Goal: Transaction & Acquisition: Purchase product/service

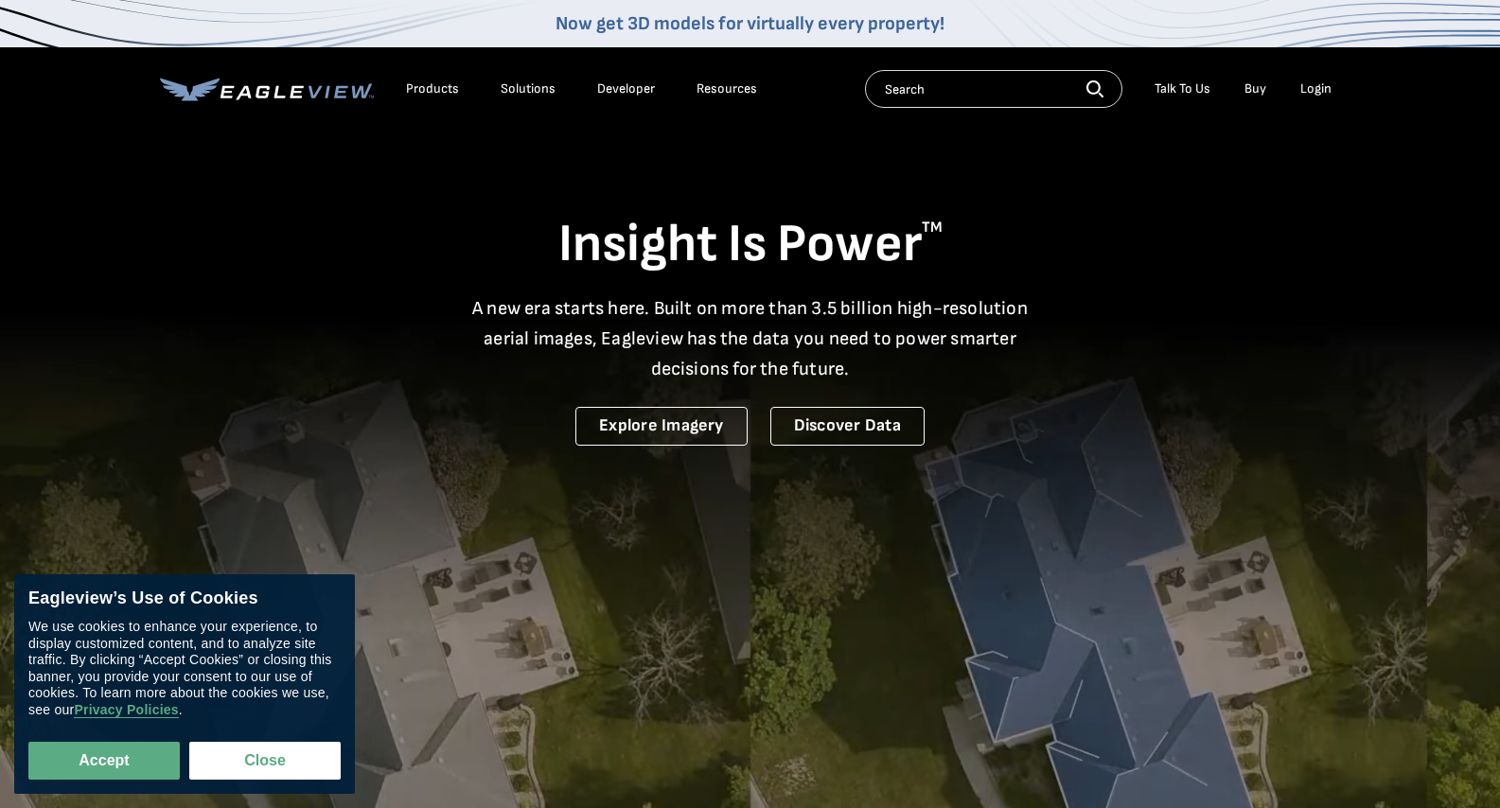
click at [435, 81] on div "Products" at bounding box center [432, 88] width 53 height 17
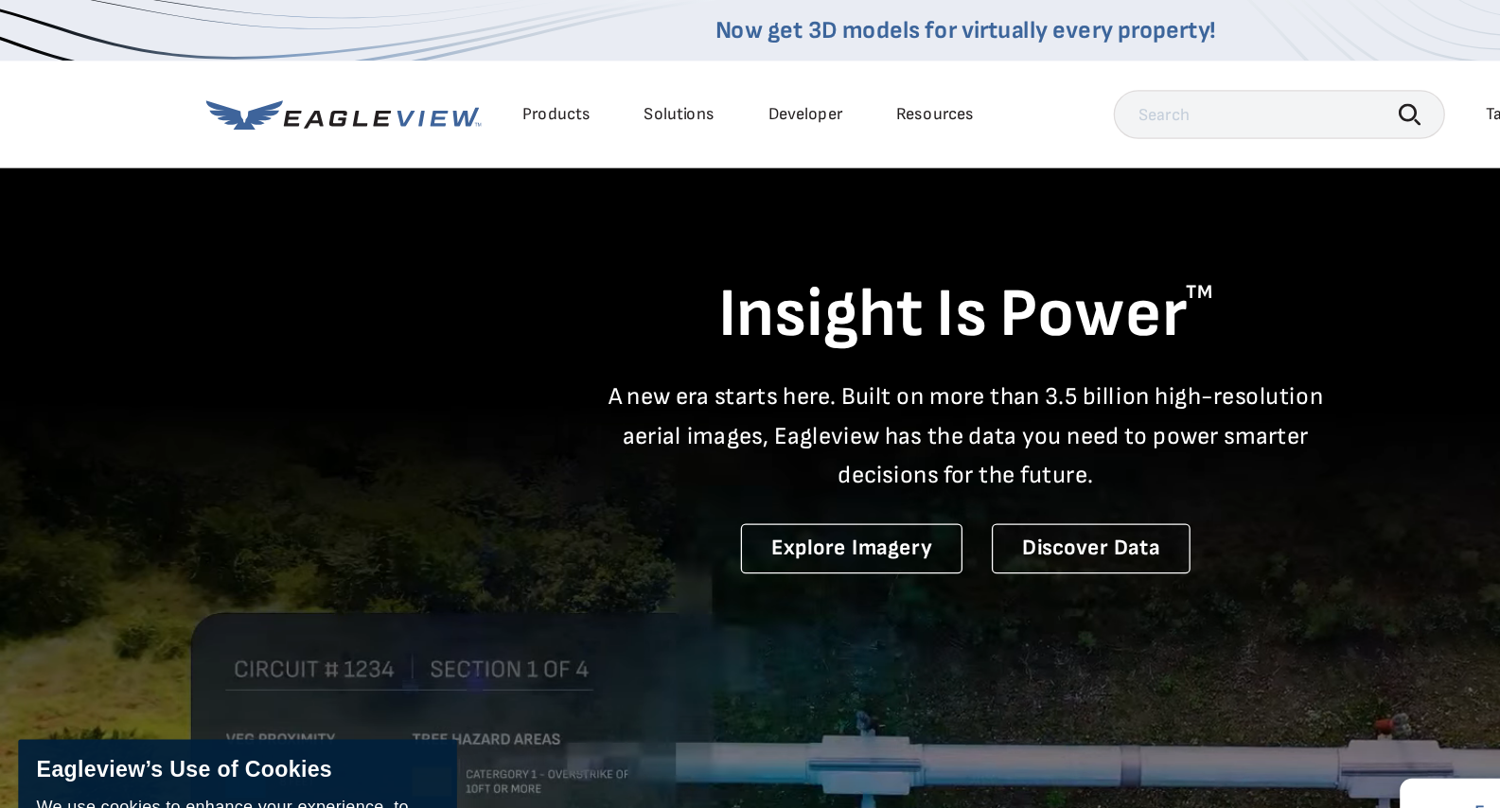
click at [443, 86] on div "Products" at bounding box center [432, 88] width 53 height 17
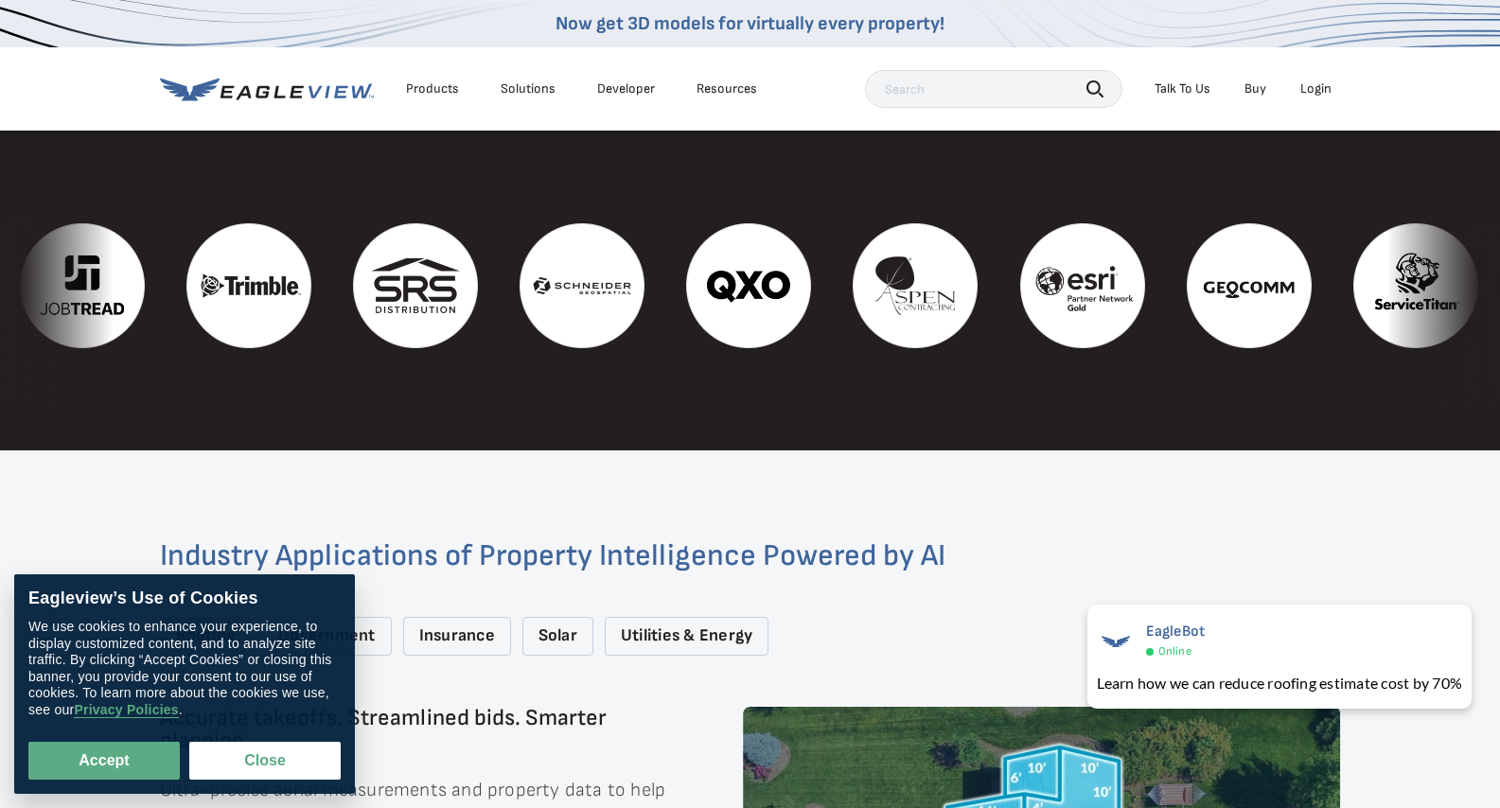
scroll to position [2504, 0]
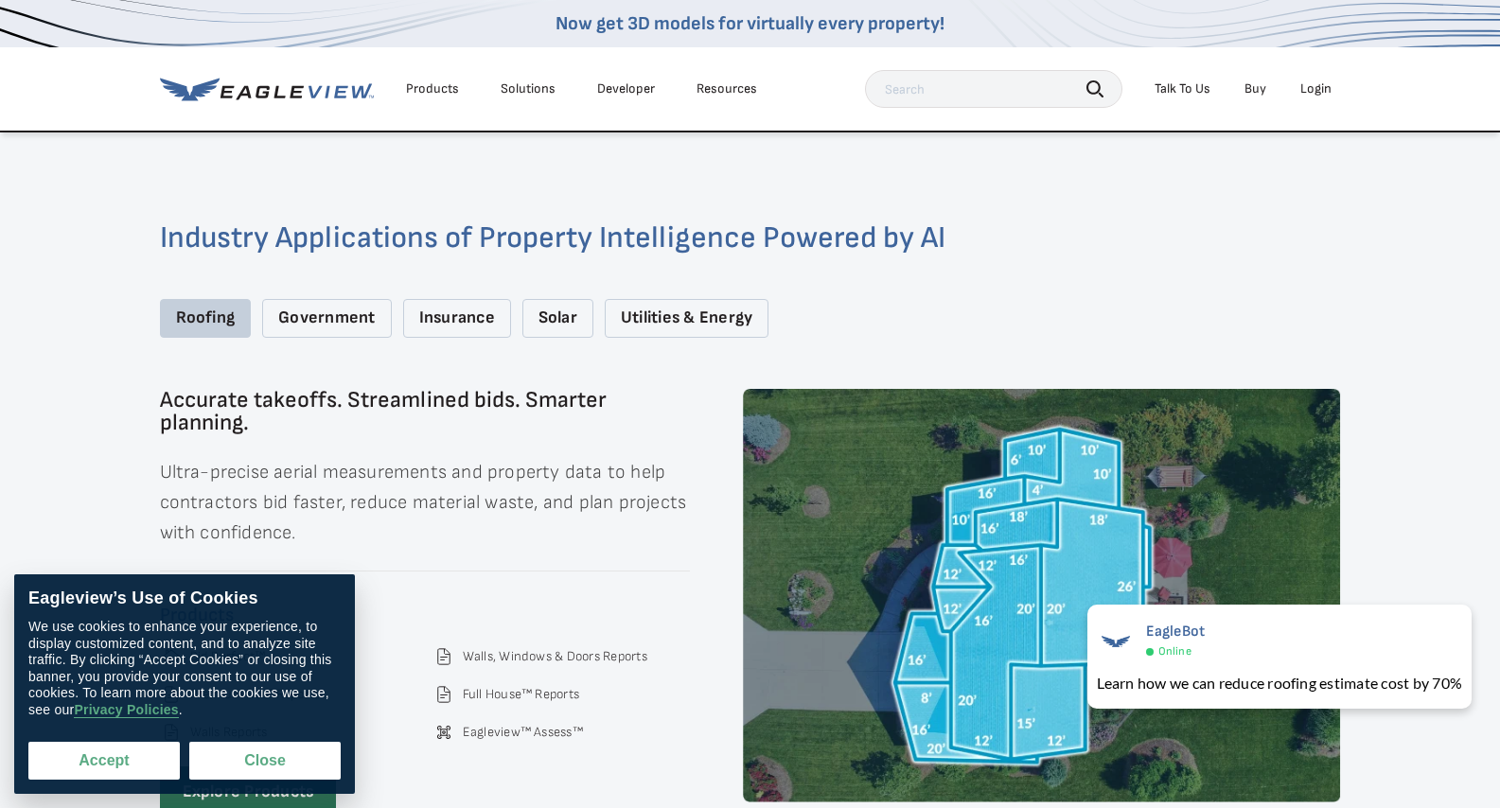
click at [126, 766] on button "Accept" at bounding box center [103, 761] width 151 height 38
checkbox input "true"
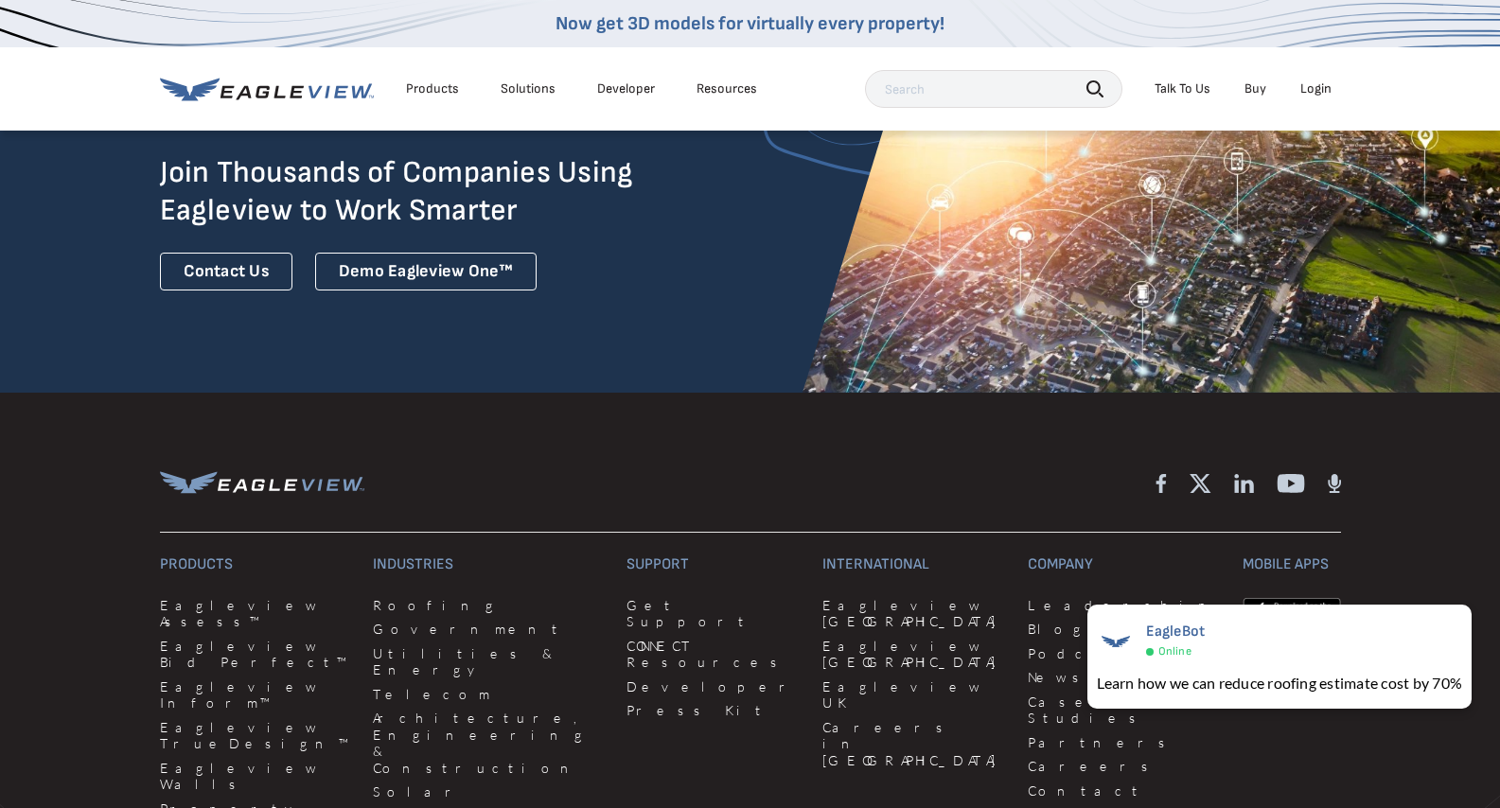
scroll to position [4889, 0]
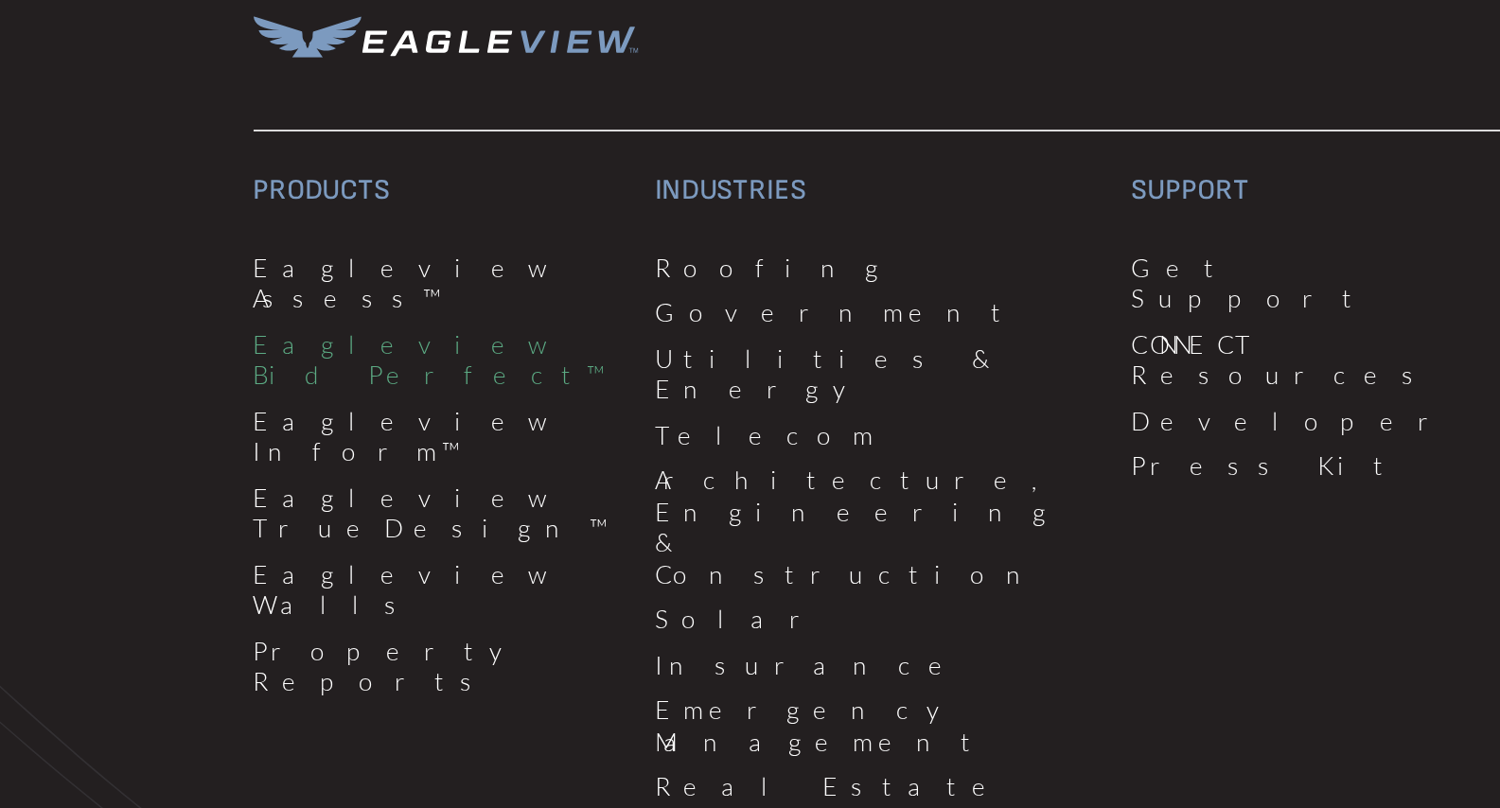
click at [267, 491] on link "Eagleview Bid Perfect™" at bounding box center [255, 507] width 191 height 33
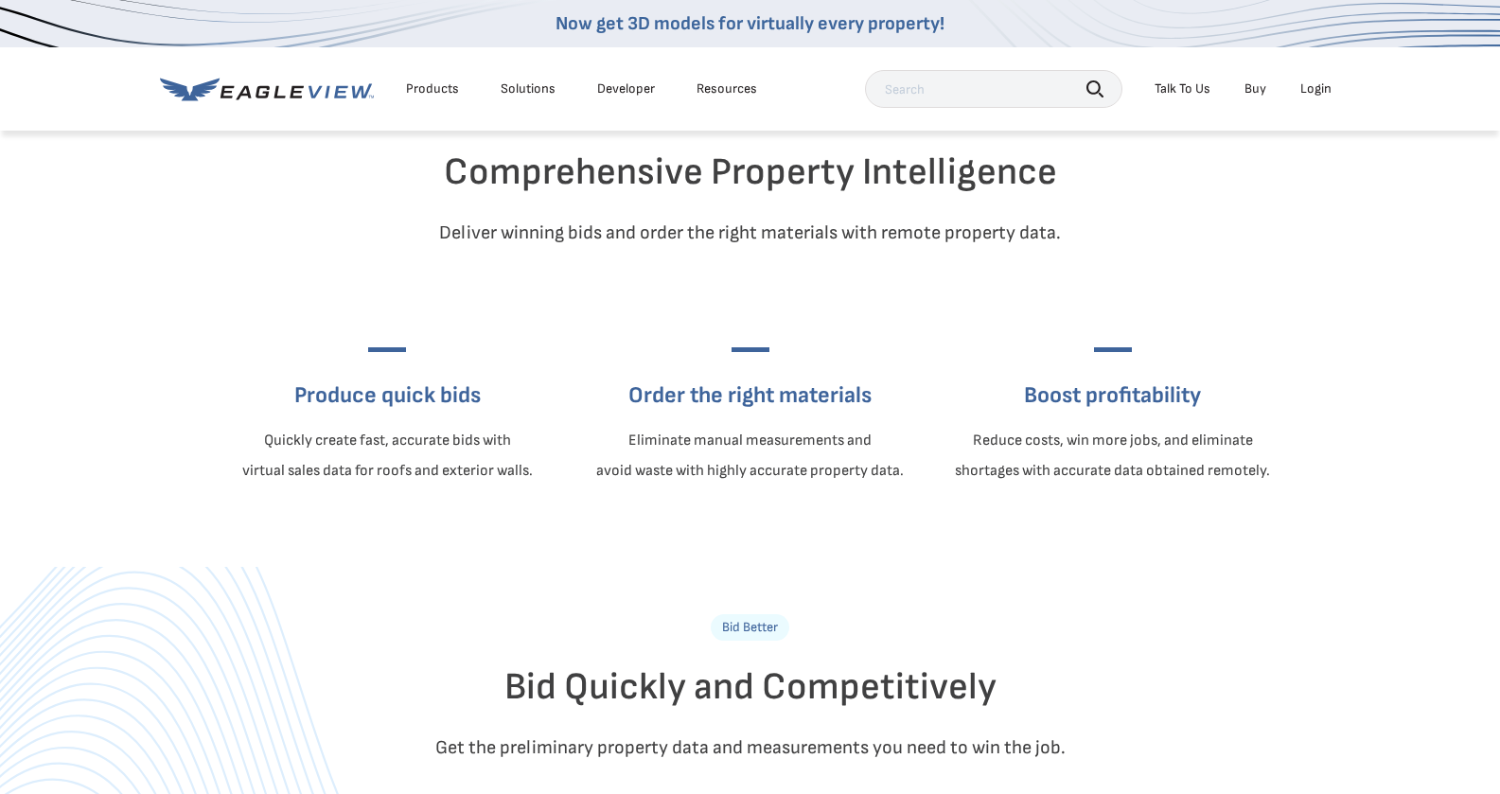
click at [741, 567] on div "Comprehensive Property Intelligence Deliver winning bids and order the right ma…" at bounding box center [751, 282] width 1136 height 569
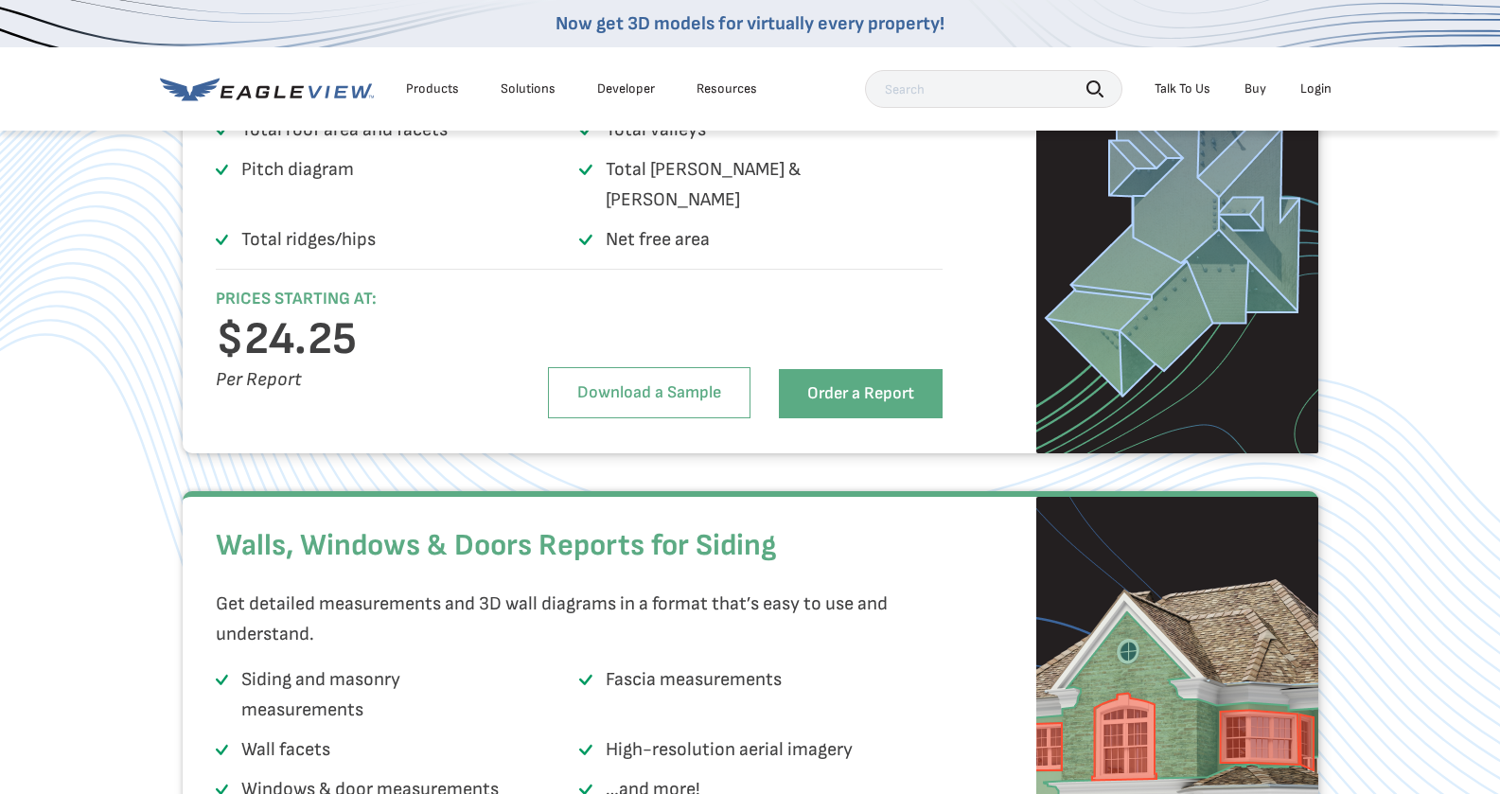
scroll to position [2664, 0]
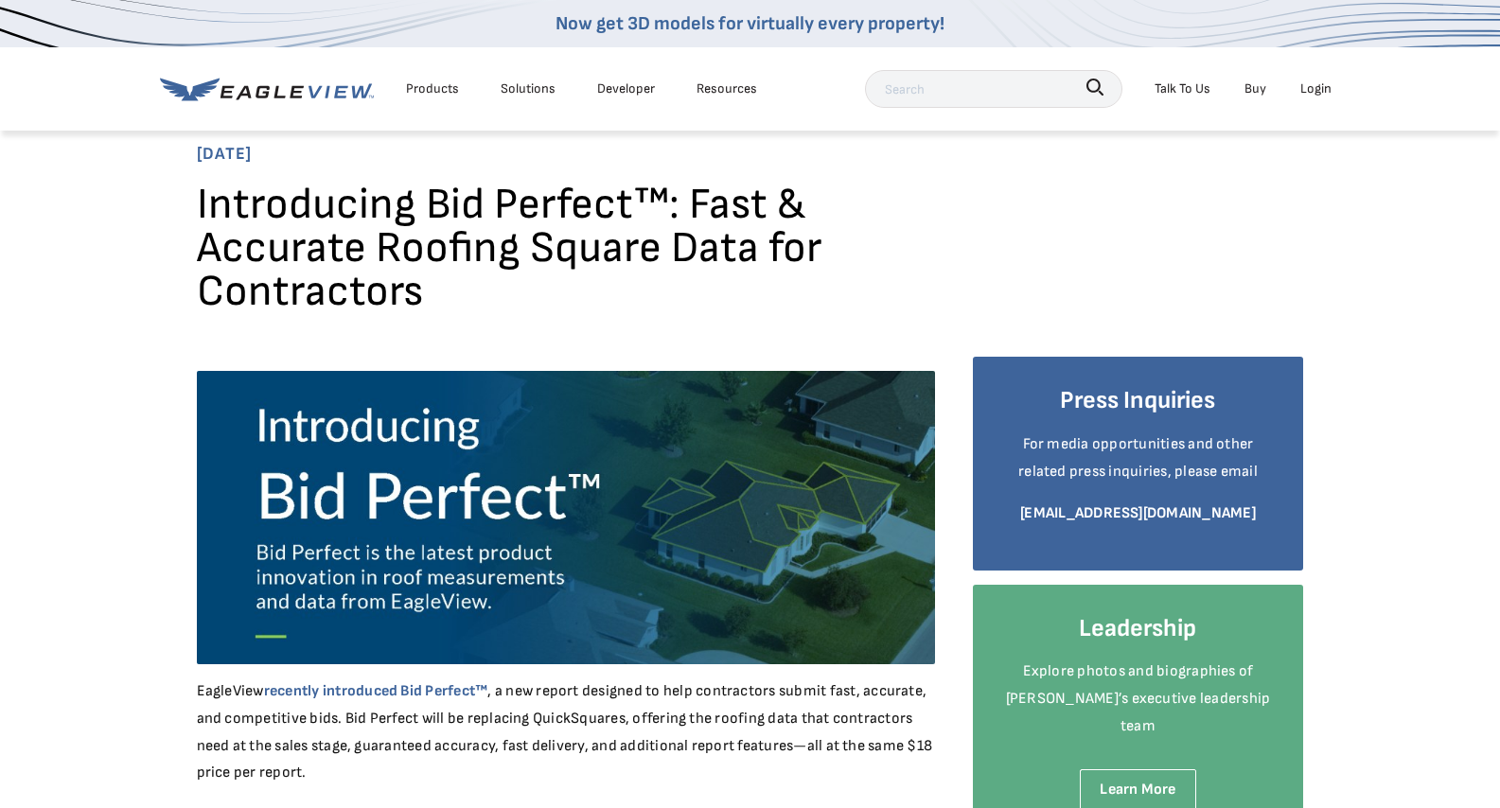
scroll to position [38, 0]
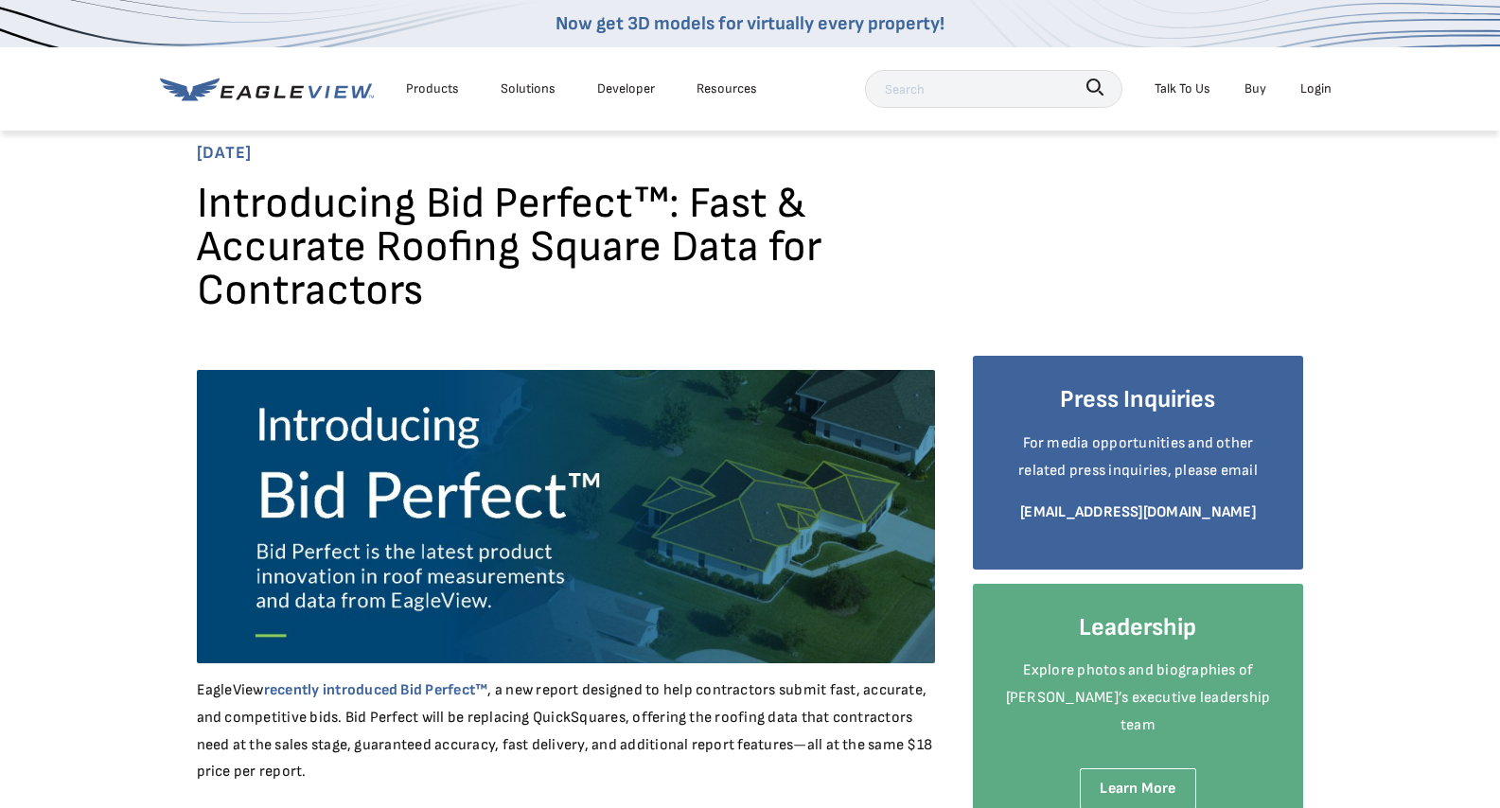
click at [1301, 88] on div "Login" at bounding box center [1316, 89] width 31 height 24
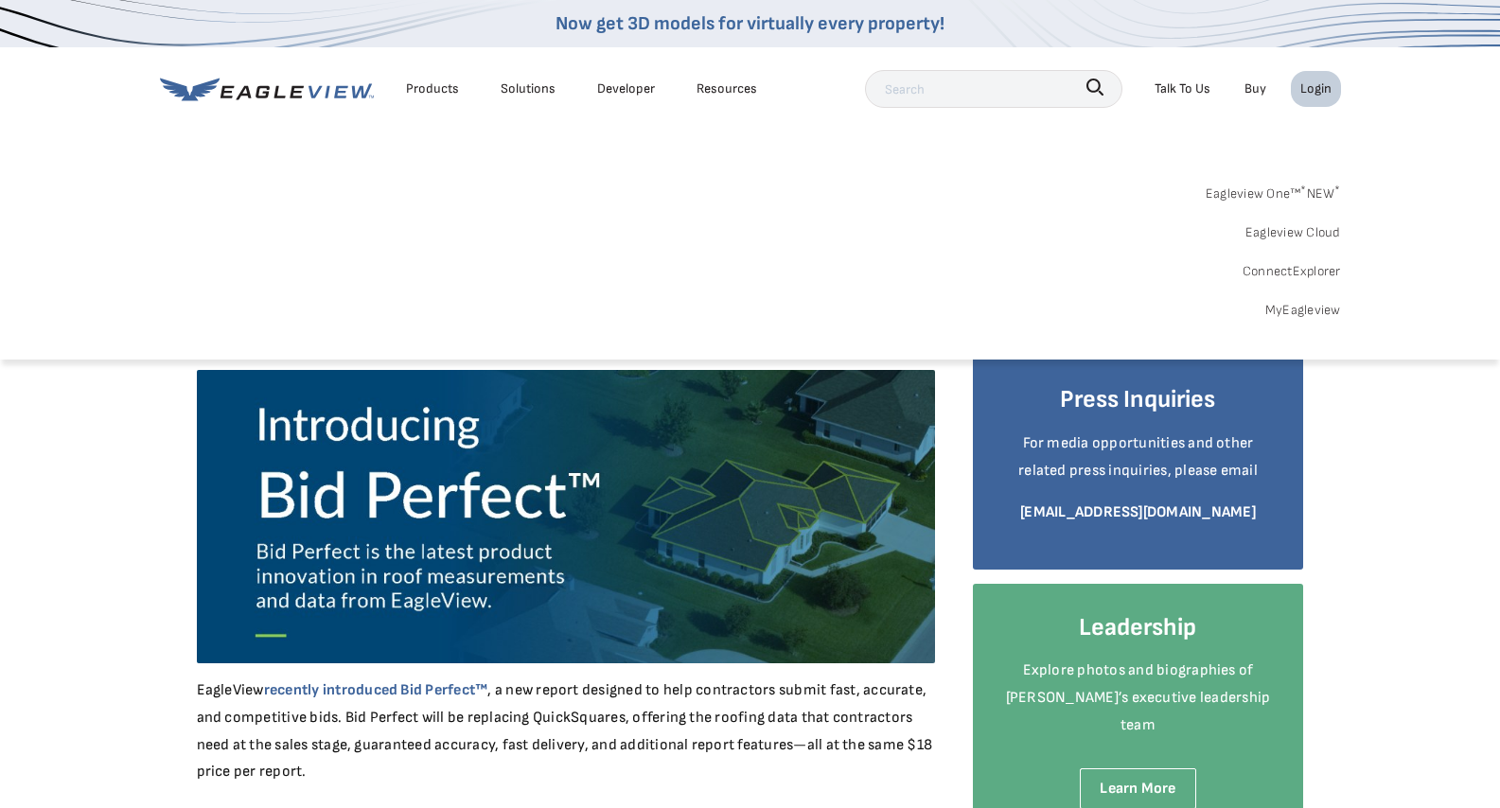
click at [1275, 188] on link "Eagleview One™ * NEW *" at bounding box center [1273, 190] width 135 height 29
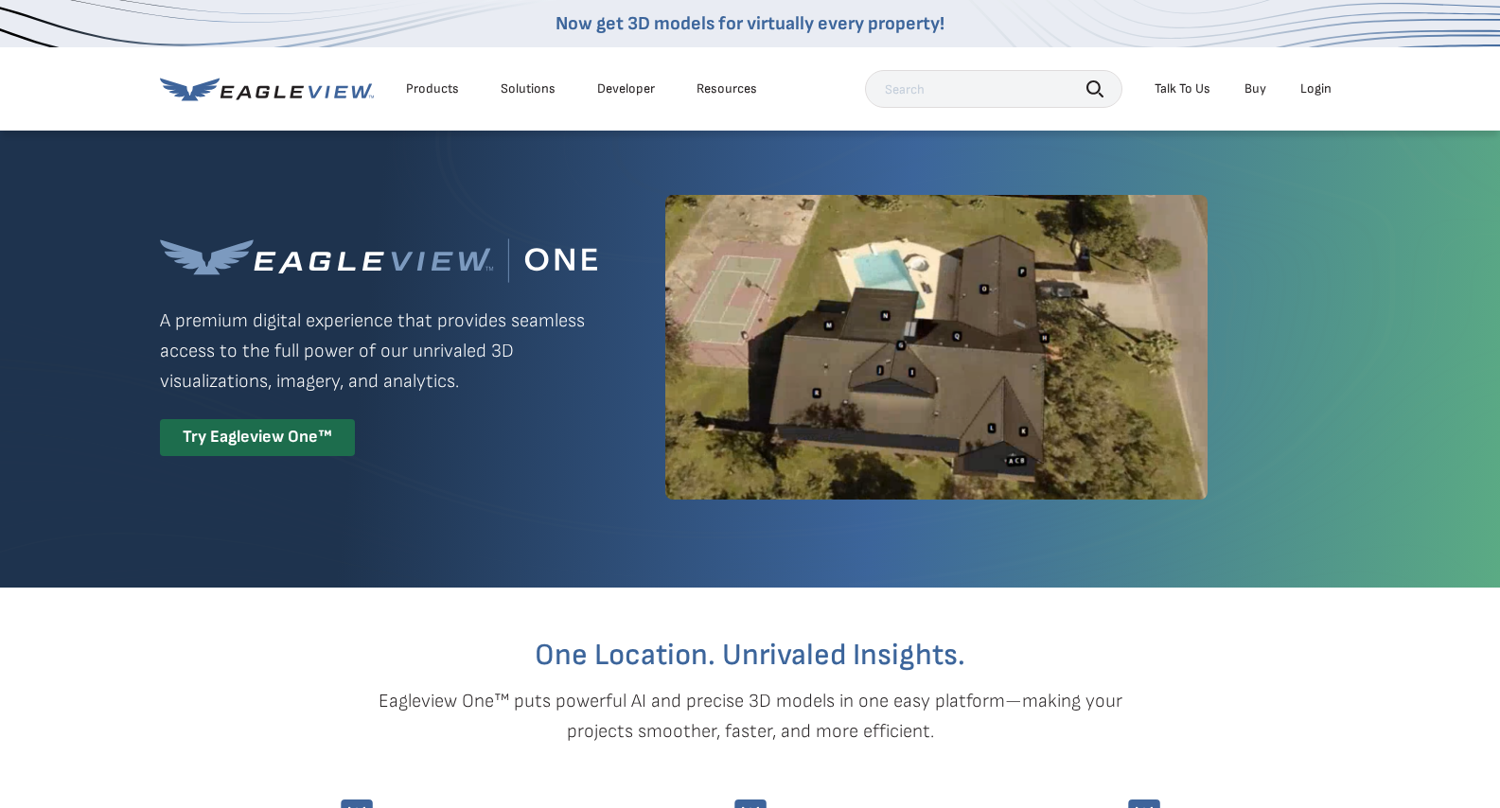
click at [1309, 83] on div "Login" at bounding box center [1316, 88] width 31 height 17
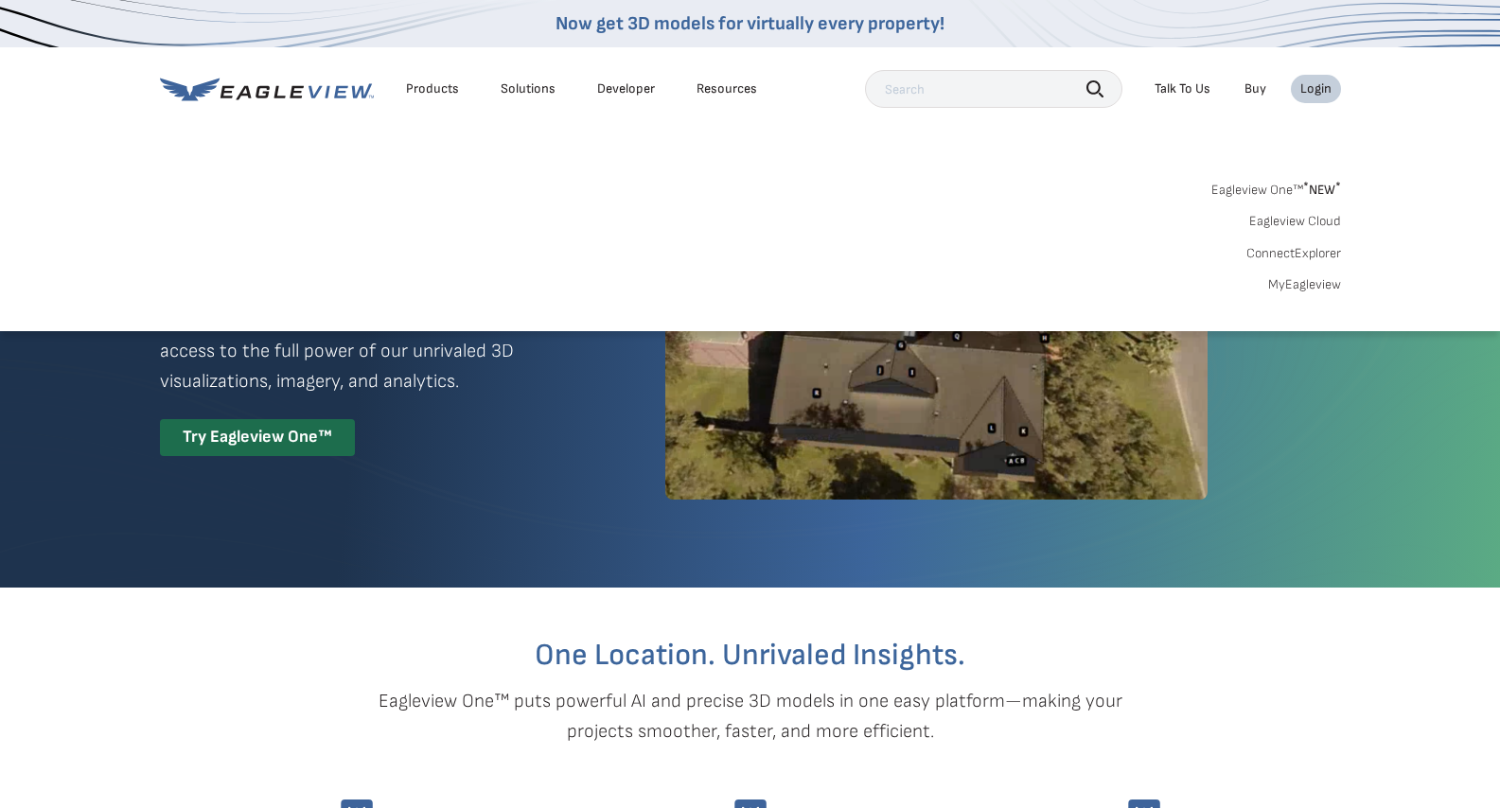
click at [1309, 286] on link "MyEagleview" at bounding box center [1304, 284] width 73 height 17
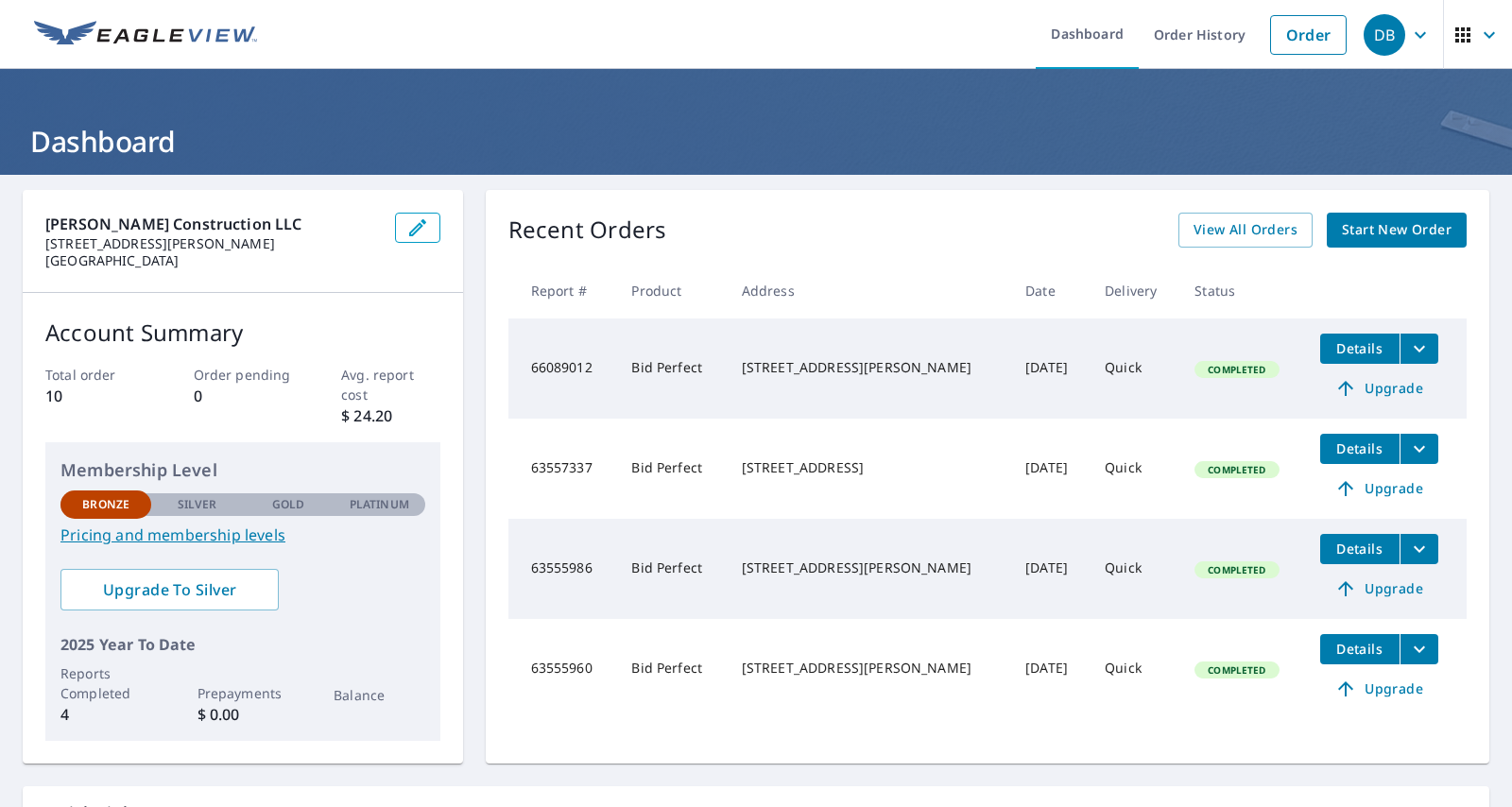
click at [928, 178] on div "[PERSON_NAME] Construction LLC [STREET_ADDRESS][PERSON_NAME] Account Summary To…" at bounding box center [756, 553] width 1512 height 757
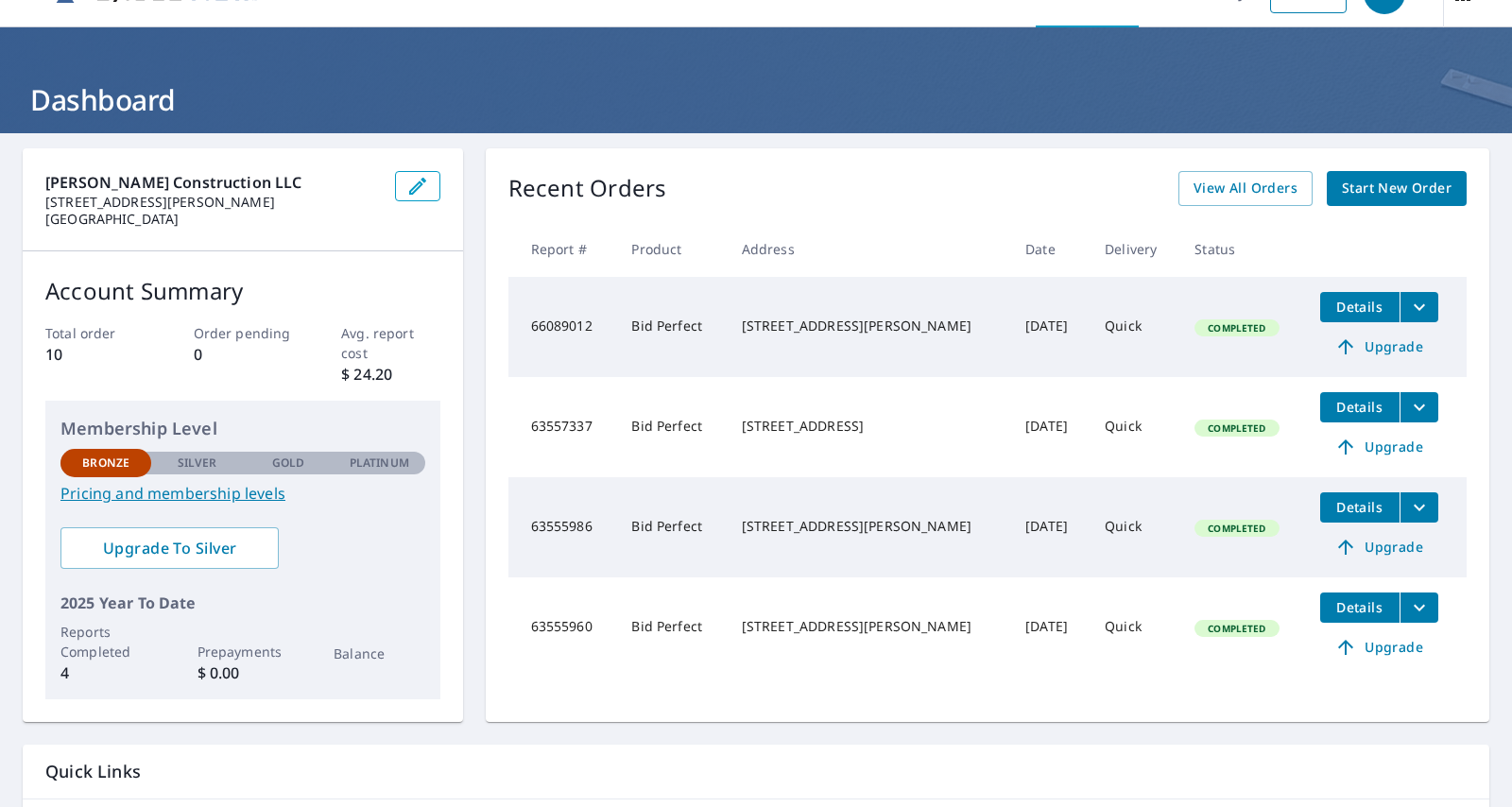
scroll to position [41, 0]
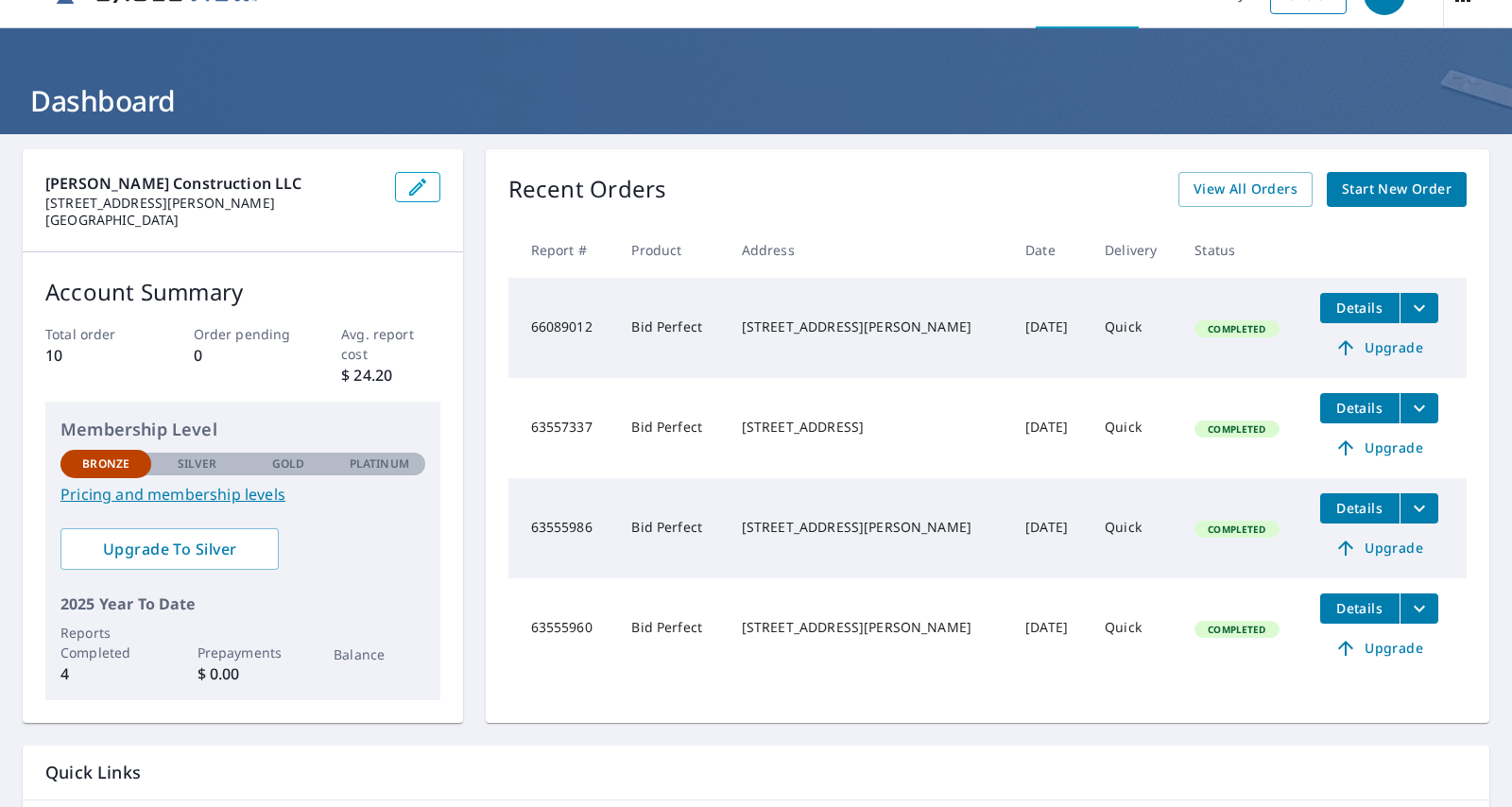
click at [1384, 197] on span "Start New Order" at bounding box center [1397, 190] width 110 height 24
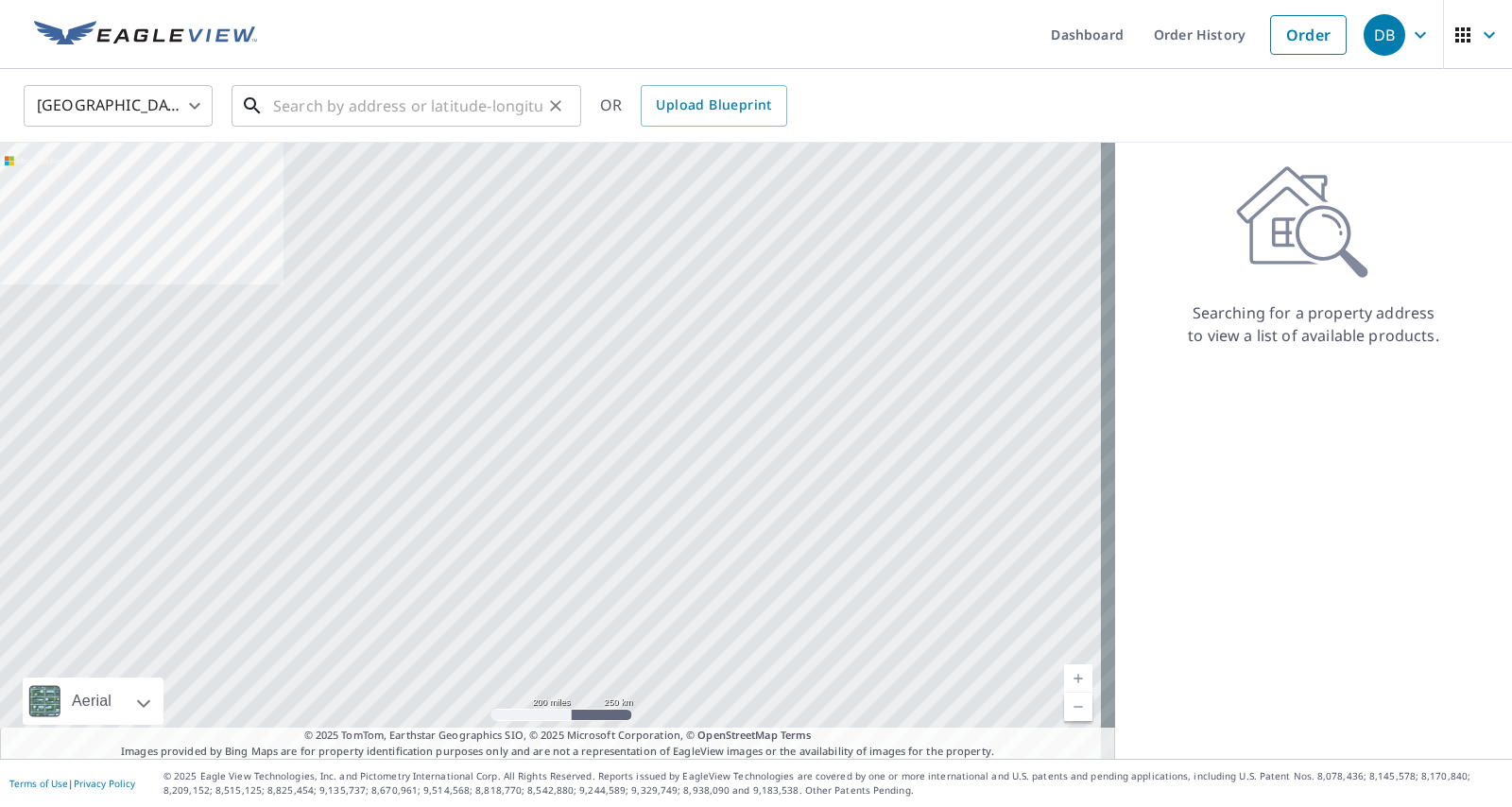
click at [383, 113] on input "text" at bounding box center [408, 106] width 270 height 53
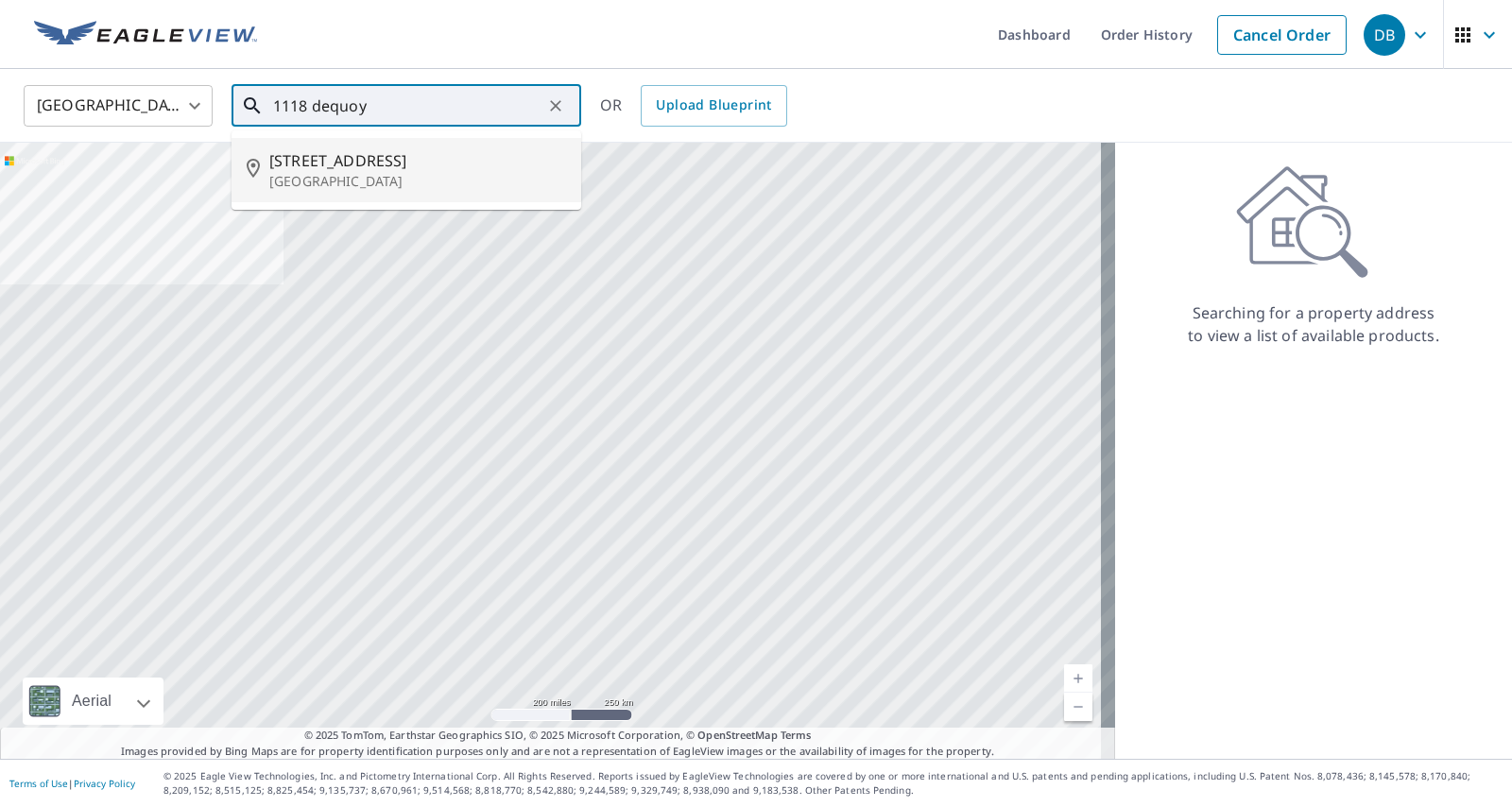
click at [365, 176] on p "[GEOGRAPHIC_DATA]" at bounding box center [417, 181] width 297 height 19
type input "[STREET_ADDRESS]"
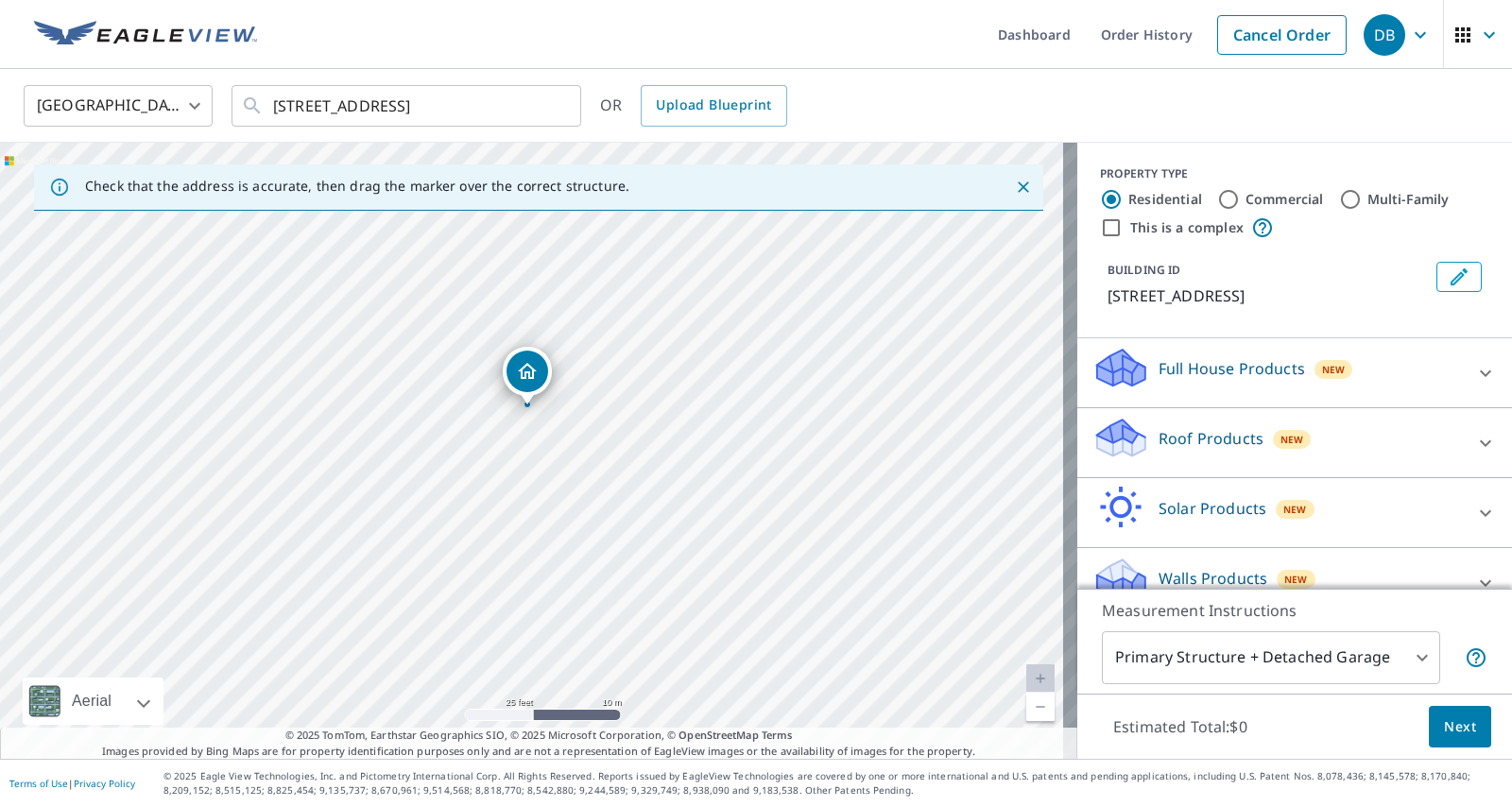
click at [482, 404] on div "[STREET_ADDRESS]" at bounding box center [538, 450] width 1078 height 616
drag, startPoint x: 521, startPoint y: 410, endPoint x: 526, endPoint y: 402, distance: 9.4
click at [526, 402] on div "[STREET_ADDRESS]" at bounding box center [538, 450] width 1078 height 616
drag, startPoint x: 533, startPoint y: 398, endPoint x: 494, endPoint y: 388, distance: 40.3
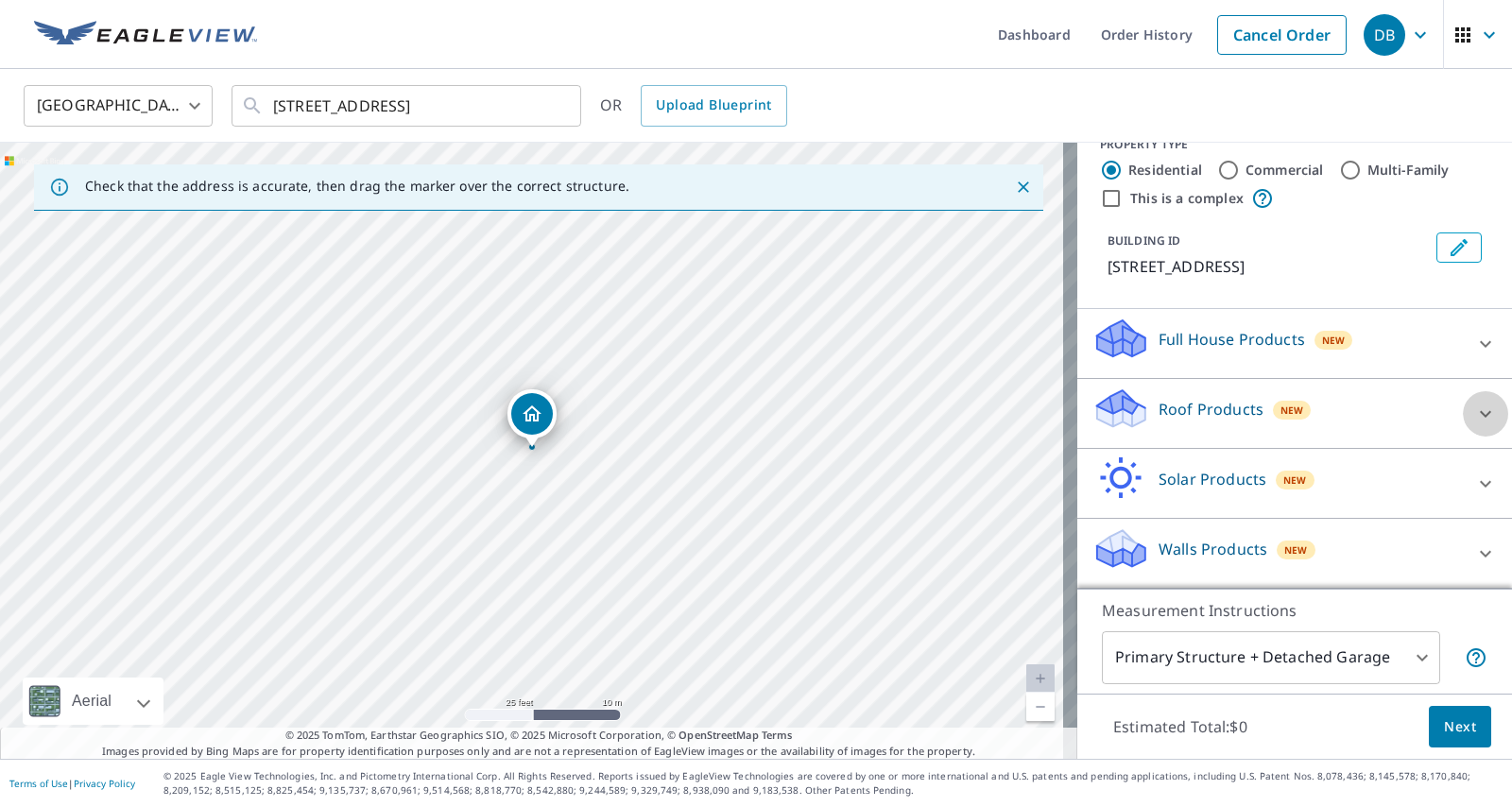
click at [1463, 402] on div at bounding box center [1485, 413] width 45 height 45
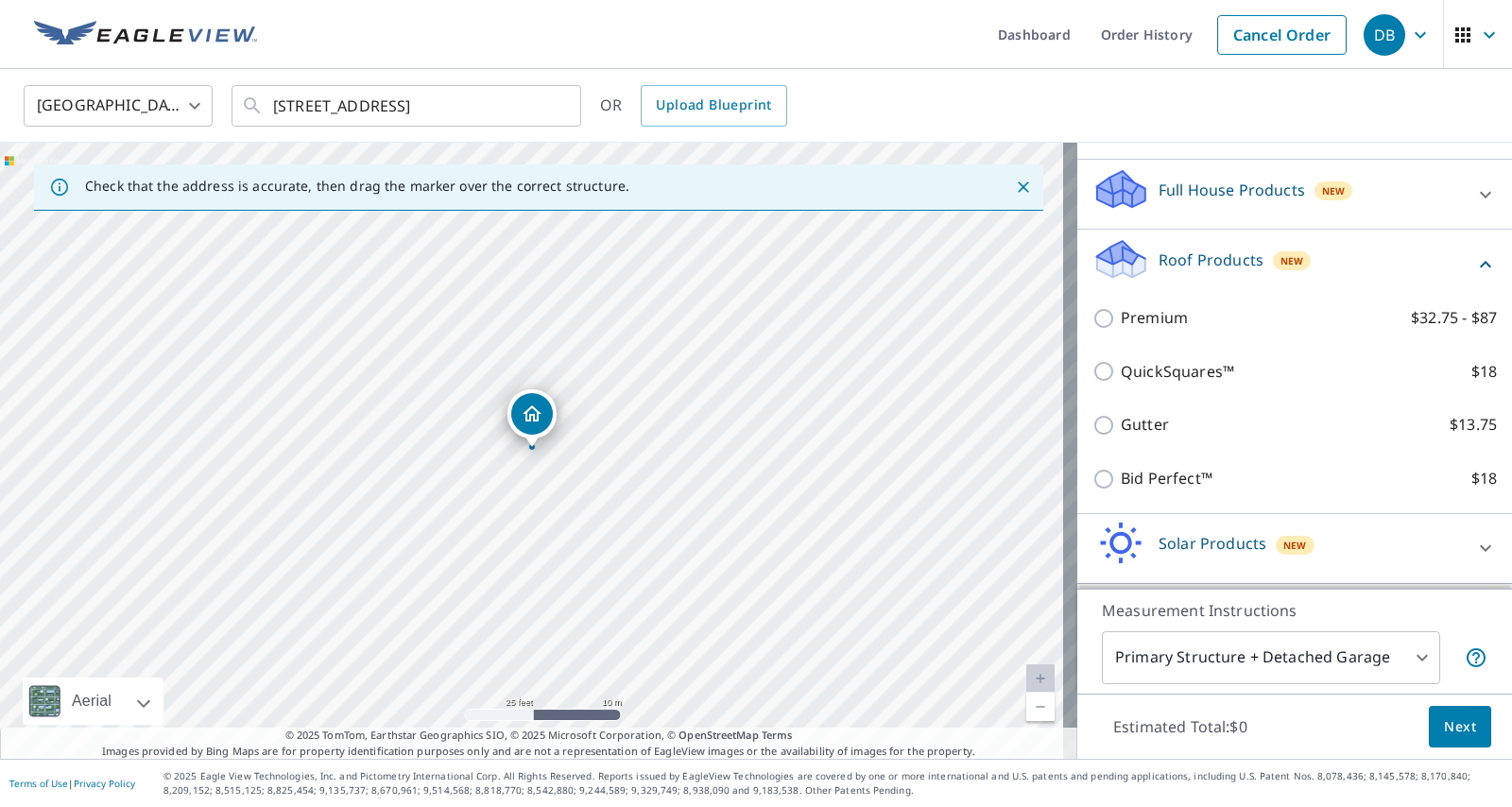
scroll to position [246, 0]
